Goal: Task Accomplishment & Management: Complete application form

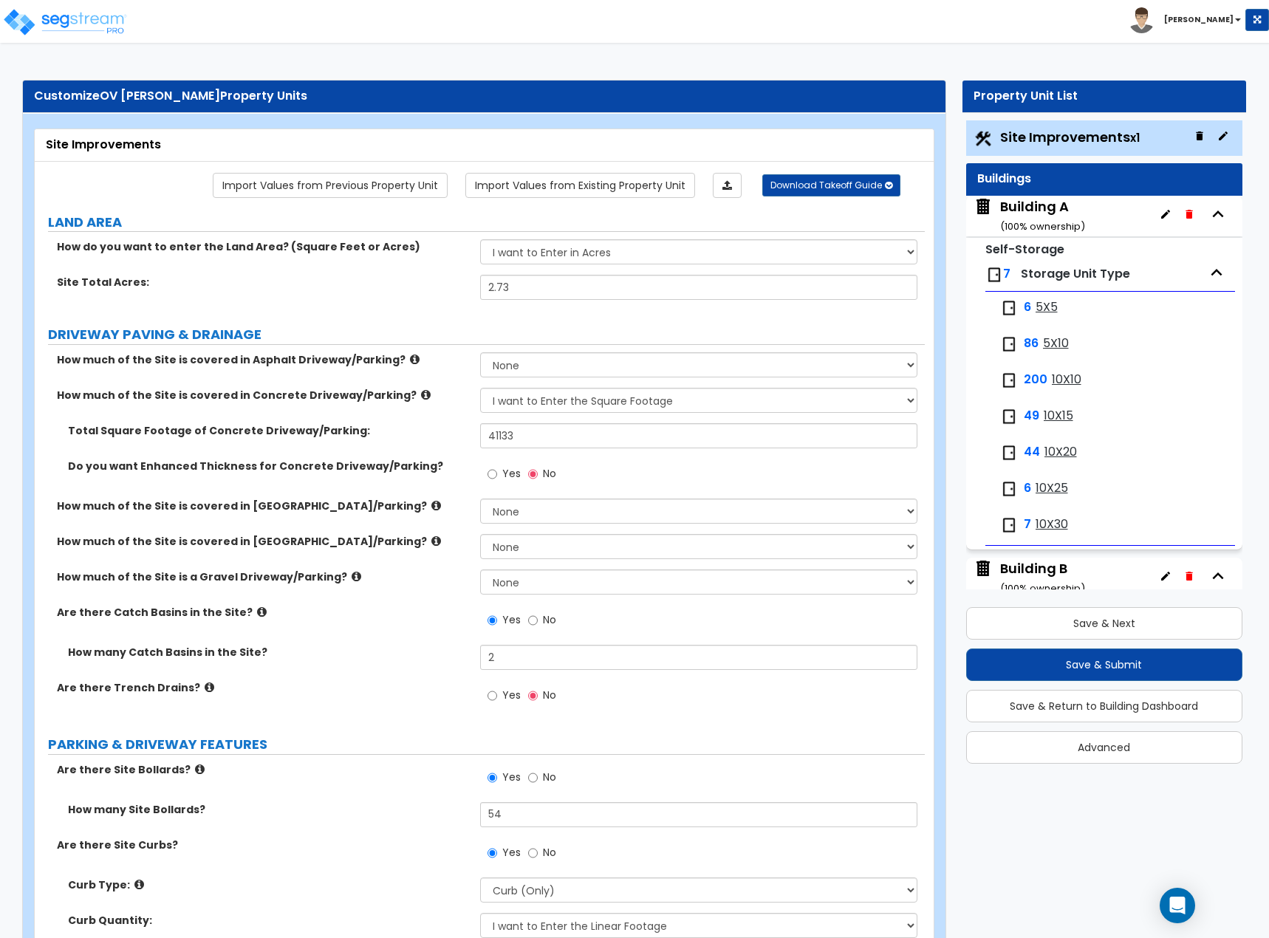
select select "2"
select select "1"
select select "2"
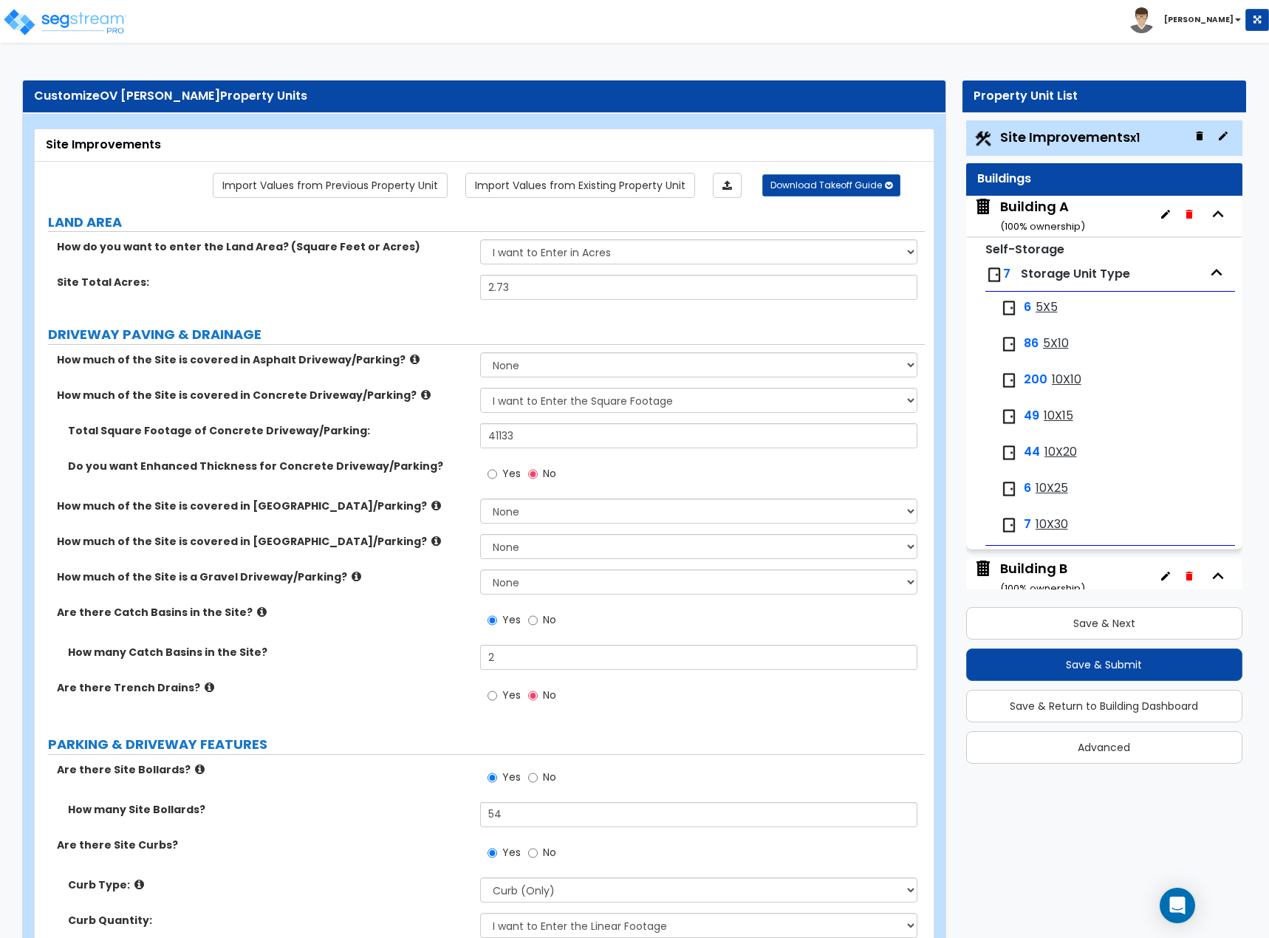
select select "2"
select select "1"
select select "3"
select select "2"
select select "1"
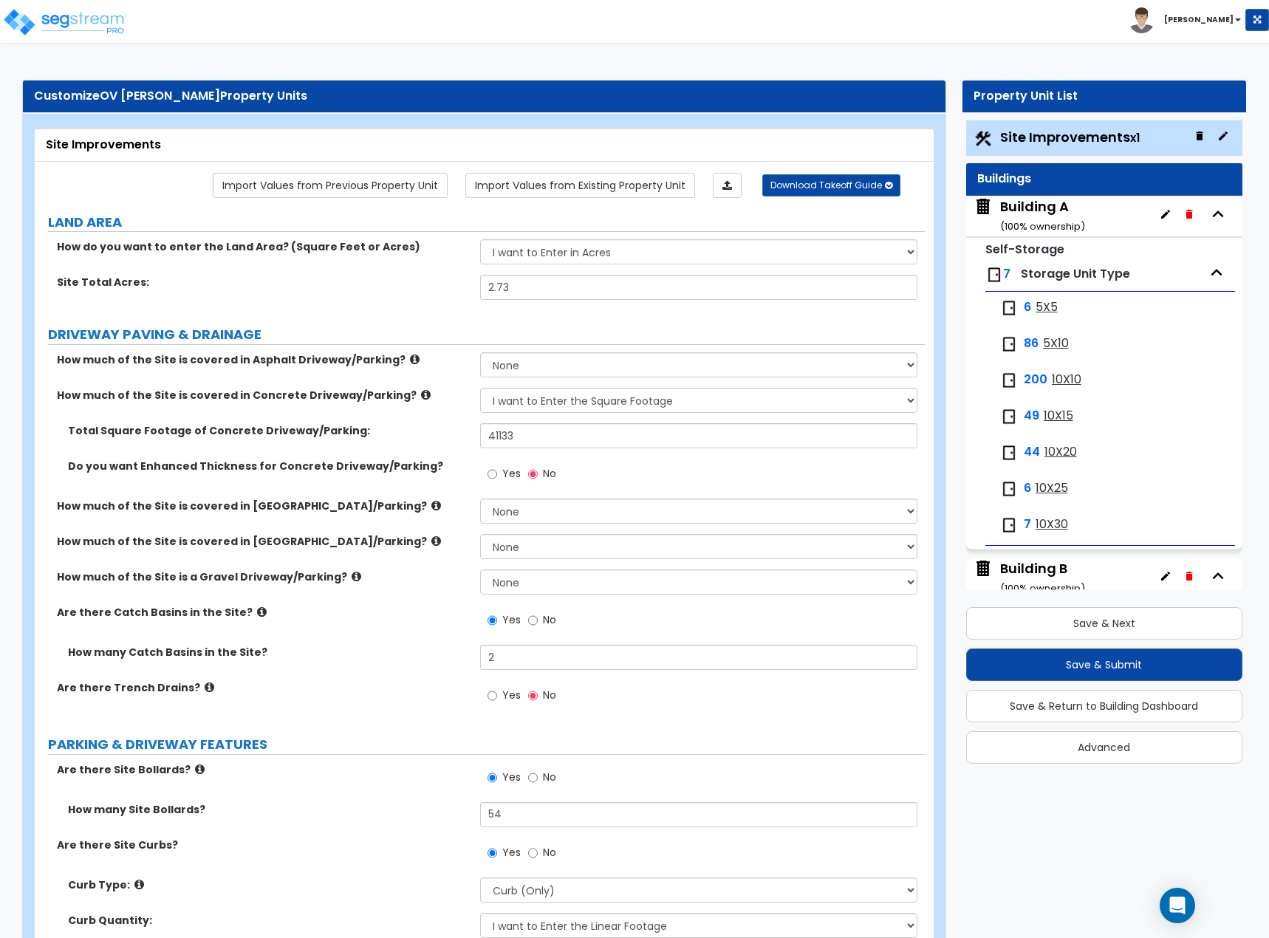
select select "1"
select select "4"
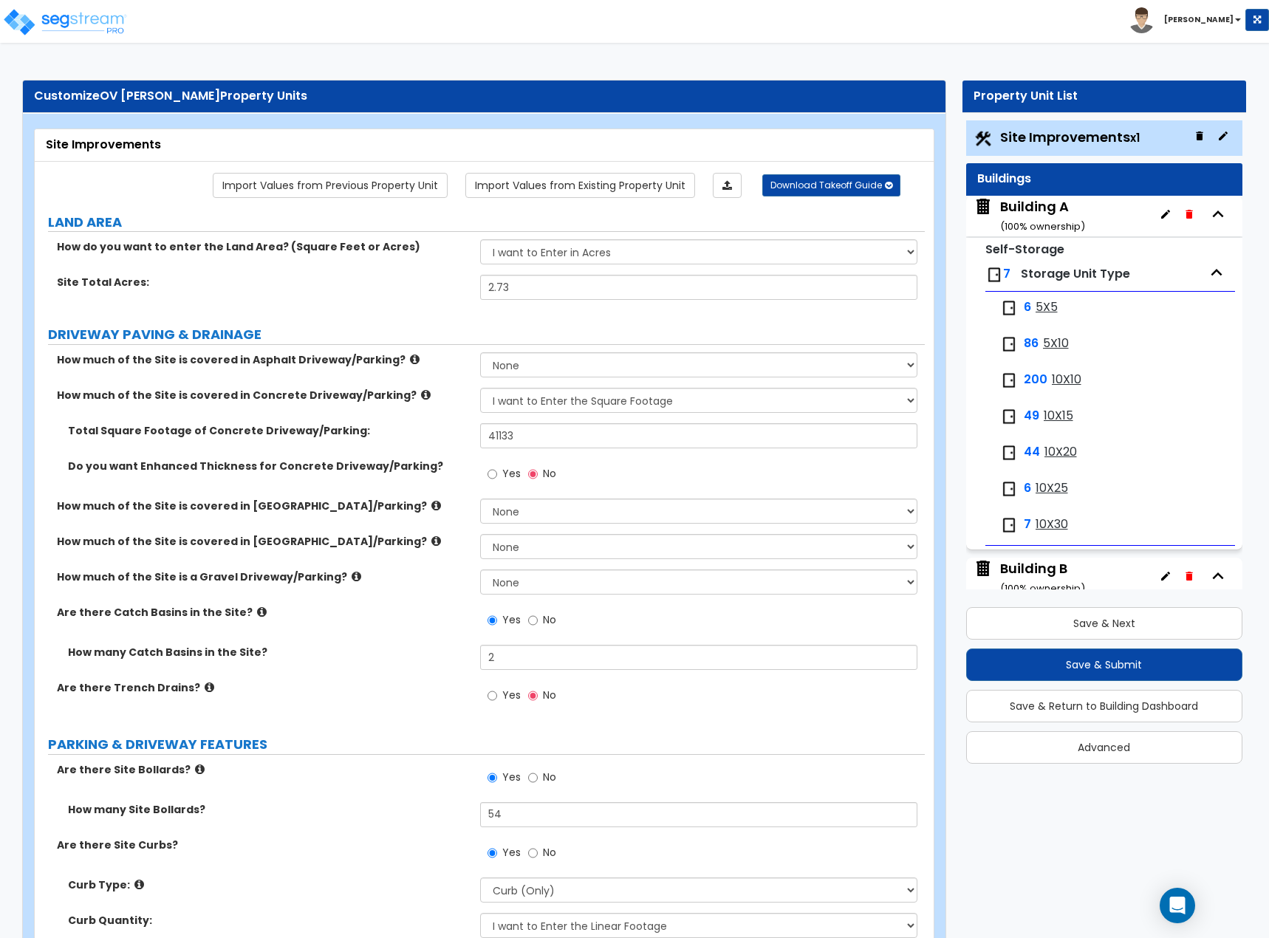
select select "3"
